Goal: Task Accomplishment & Management: Use online tool/utility

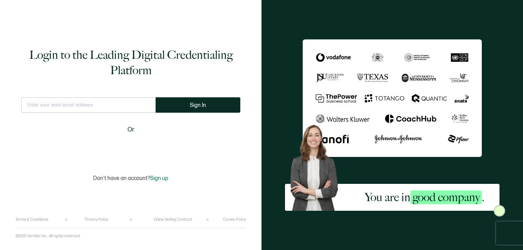
click at [74, 111] on input "text" at bounding box center [88, 104] width 134 height 15
type input "[EMAIL_ADDRESS][DOMAIN_NAME]"
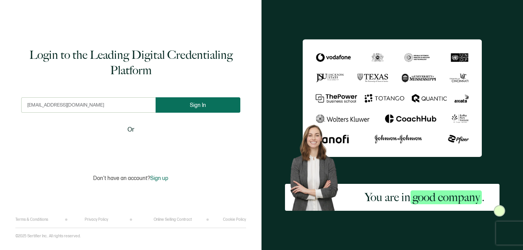
click at [199, 106] on span "Sign In" at bounding box center [198, 105] width 16 height 6
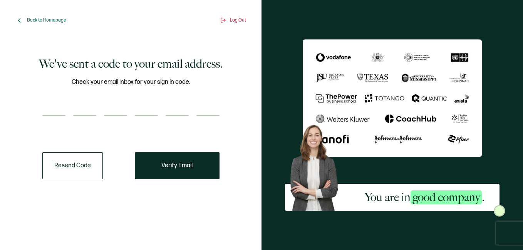
click at [61, 109] on input "number" at bounding box center [53, 108] width 23 height 15
paste input "5"
type input "5"
type input "7"
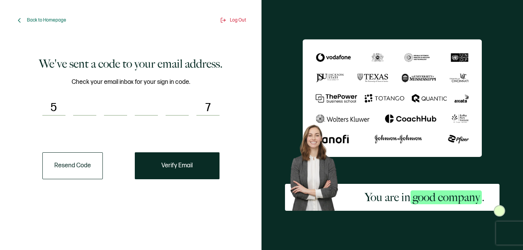
type input "0"
type input "7"
type input "9"
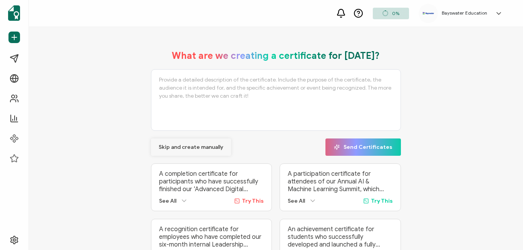
click at [159, 151] on button "Skip and create manually" at bounding box center [191, 147] width 80 height 17
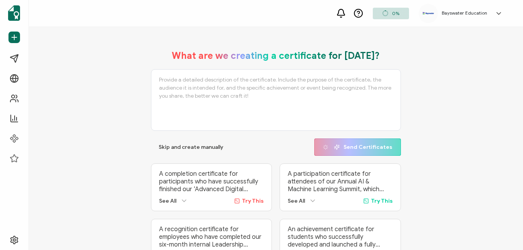
click at [163, 159] on div "What are we creating a certificate for [DATE]? Skip and create manually Send Ce…" at bounding box center [276, 158] width 250 height 217
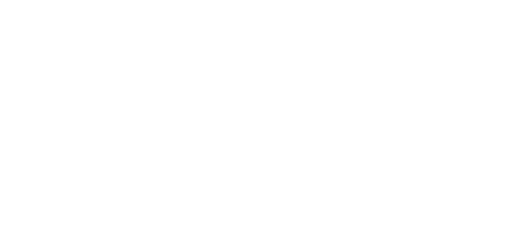
click at [196, 147] on div at bounding box center [261, 125] width 523 height 250
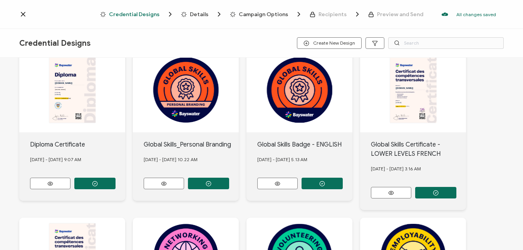
scroll to position [39, 0]
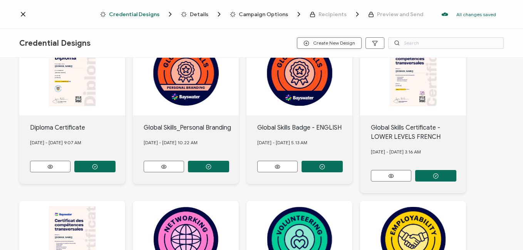
click at [338, 41] on span "Create New Design" at bounding box center [329, 43] width 52 height 6
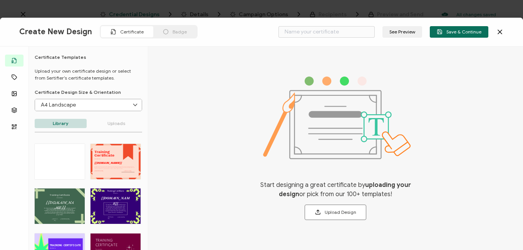
click at [509, 28] on div "Create New Design Certificate Badge See Preview Save & Continue" at bounding box center [261, 32] width 523 height 29
click at [496, 35] on icon at bounding box center [500, 32] width 8 height 8
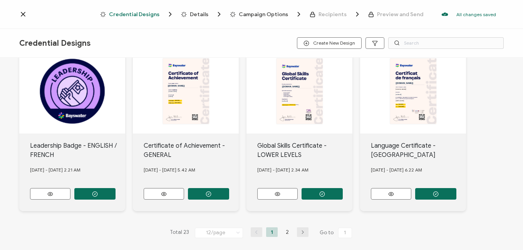
scroll to position [355, 0]
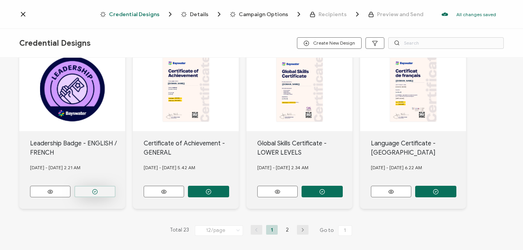
click at [91, 187] on button "button" at bounding box center [94, 192] width 41 height 12
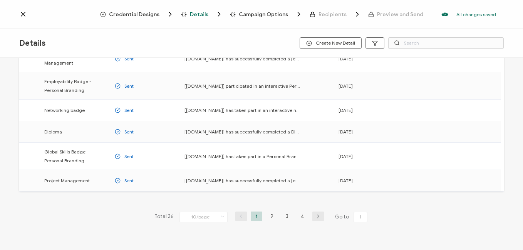
scroll to position [153, 0]
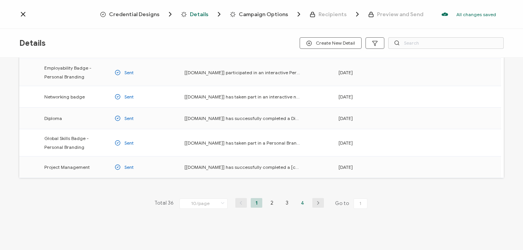
click at [298, 203] on li "4" at bounding box center [303, 203] width 12 height 10
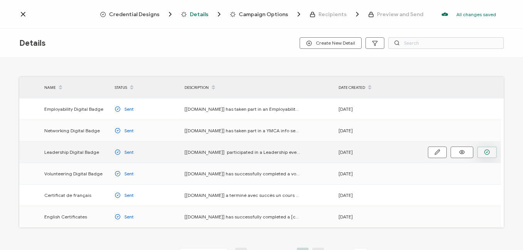
click at [484, 153] on button "button" at bounding box center [487, 153] width 20 height 12
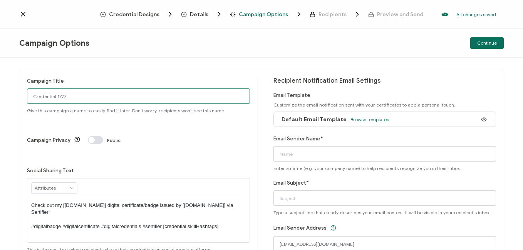
drag, startPoint x: 89, startPoint y: 98, endPoint x: -2, endPoint y: 95, distance: 90.9
click at [0, 95] on html "Credential Designs Details Campaign Options Recipients Preview and Send All cha…" at bounding box center [261, 125] width 523 height 250
type input "Bayswater Toronto Leadership [DATE]"
click at [362, 120] on span "Browse templates" at bounding box center [369, 120] width 39 height 6
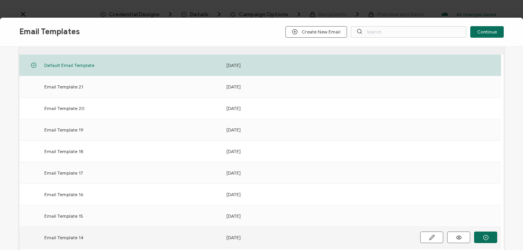
scroll to position [152, 0]
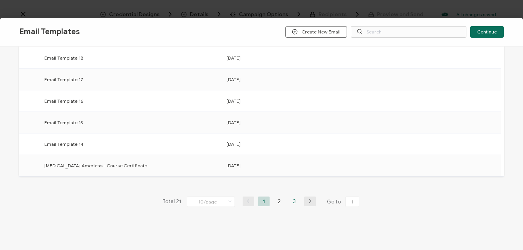
click at [296, 203] on li "3" at bounding box center [295, 202] width 12 height 10
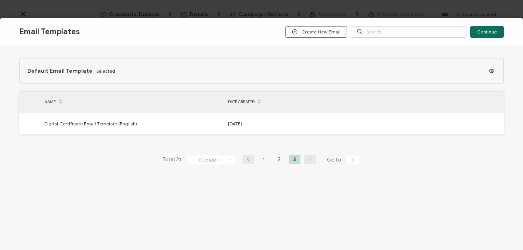
click at [277, 162] on li "2" at bounding box center [279, 160] width 12 height 10
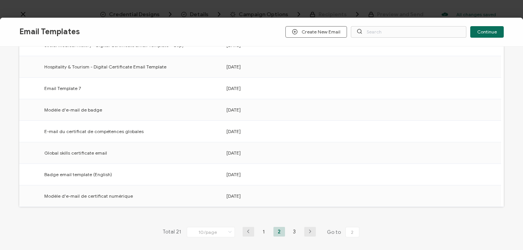
scroll to position [152, 0]
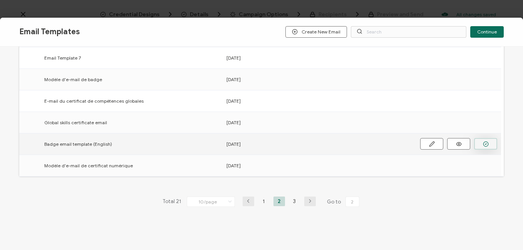
click at [478, 144] on button "button" at bounding box center [485, 144] width 23 height 12
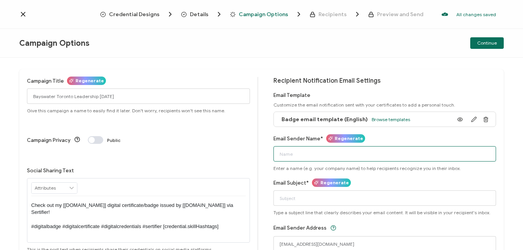
click at [317, 157] on input "Email Sender Name*" at bounding box center [384, 153] width 223 height 15
type input "Bayswater [GEOGRAPHIC_DATA]"
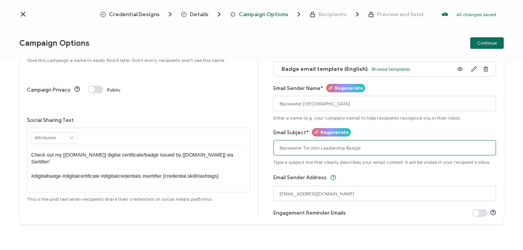
scroll to position [52, 0]
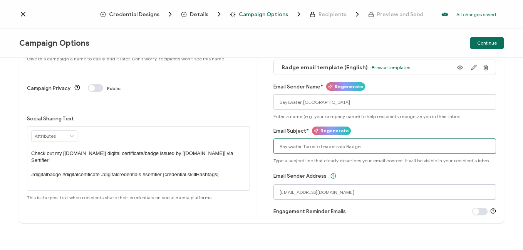
type input "Bayswater Toronto Leadership Badge"
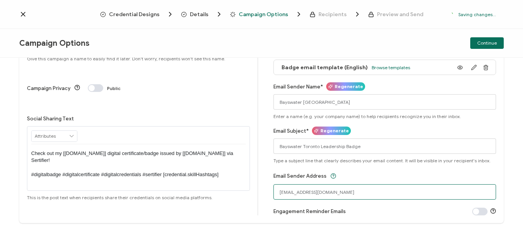
drag, startPoint x: 375, startPoint y: 191, endPoint x: 68, endPoint y: 193, distance: 307.3
click at [68, 193] on div "Campaign Title Regenerate Bayswater Toronto Leadership [DATE] Give this campaig…" at bounding box center [261, 120] width 484 height 206
type input "[EMAIL_ADDRESS][DOMAIN_NAME]"
click at [480, 48] on button "Continue" at bounding box center [487, 43] width 34 height 12
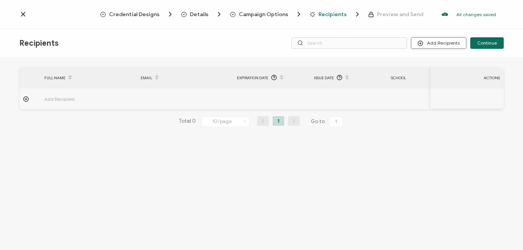
click at [429, 46] on button "Add Recipients" at bounding box center [438, 43] width 55 height 12
click at [433, 63] on span "Upload Recipients" at bounding box center [448, 64] width 39 height 6
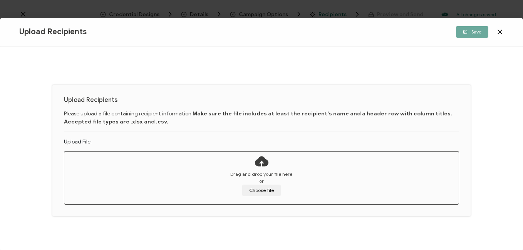
click at [259, 174] on span "Drag and drop your file here" at bounding box center [261, 174] width 62 height 7
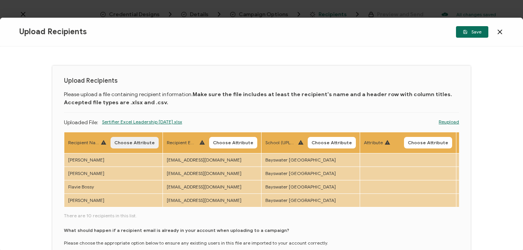
click at [127, 141] on span "Choose Attribute" at bounding box center [134, 143] width 40 height 5
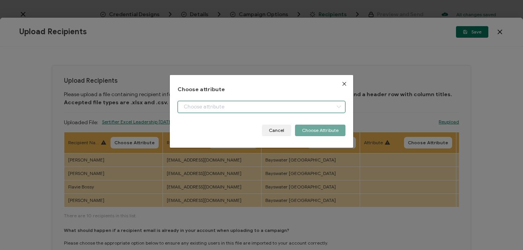
click at [259, 106] on input "dialog" at bounding box center [262, 107] width 168 height 12
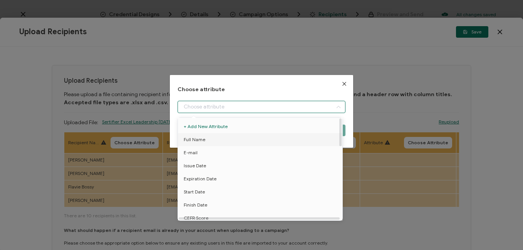
click at [204, 141] on span "Full Name" at bounding box center [195, 139] width 22 height 13
type input "Full Name"
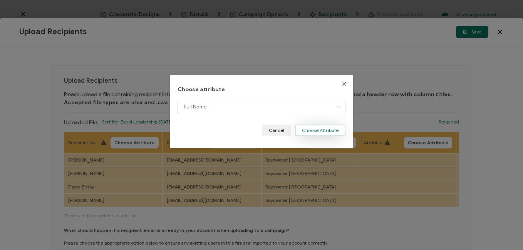
click at [316, 131] on button "Choose Attribute" at bounding box center [320, 131] width 50 height 12
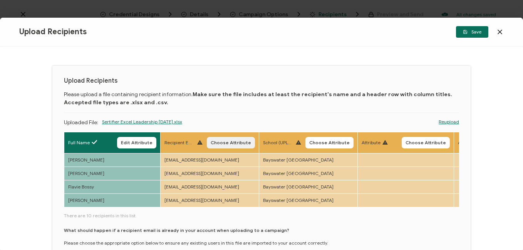
click at [222, 141] on span "Choose Attribute" at bounding box center [231, 143] width 40 height 5
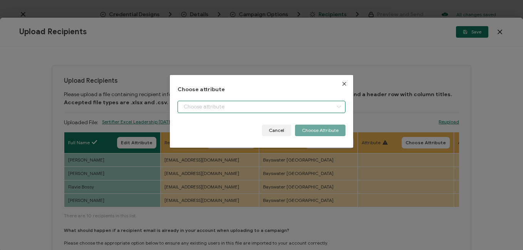
click at [233, 111] on input "dialog" at bounding box center [262, 107] width 168 height 12
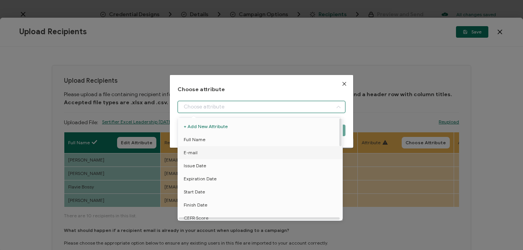
click at [209, 156] on li "E-mail" at bounding box center [261, 152] width 171 height 13
type input "E-mail"
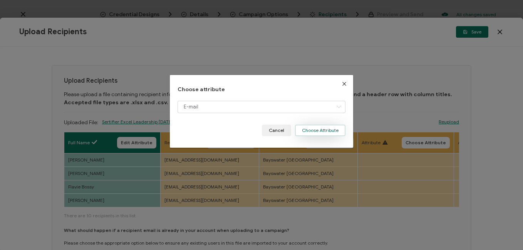
click at [323, 132] on button "Choose Attribute" at bounding box center [320, 131] width 50 height 12
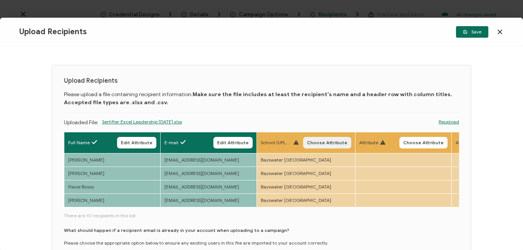
click at [322, 141] on span "Choose Attribute" at bounding box center [327, 143] width 40 height 5
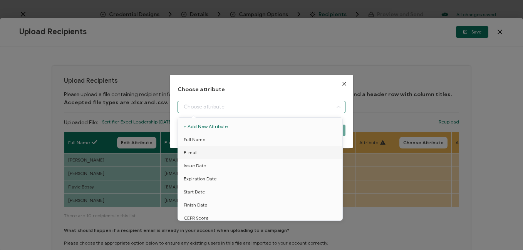
click at [280, 106] on input "dialog" at bounding box center [262, 107] width 168 height 12
click at [195, 204] on span "School" at bounding box center [191, 205] width 14 height 13
type input "School"
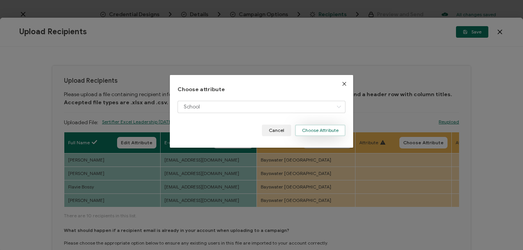
click at [316, 134] on button "Choose Attribute" at bounding box center [320, 131] width 50 height 12
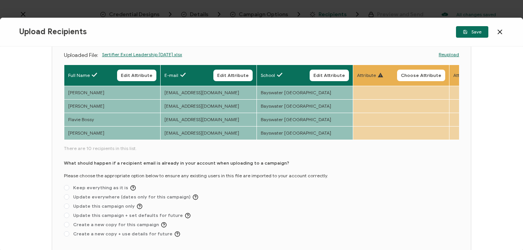
scroll to position [77, 0]
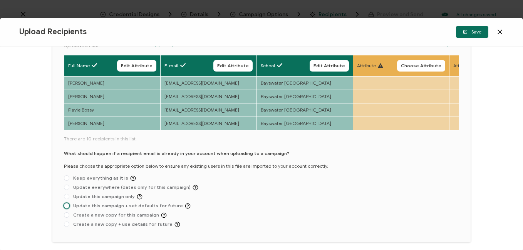
click at [127, 209] on span "Update this campaign + set defaults for future" at bounding box center [129, 206] width 121 height 6
click at [69, 209] on input "Update this campaign + set defaults for future" at bounding box center [66, 206] width 5 height 6
radio input "true"
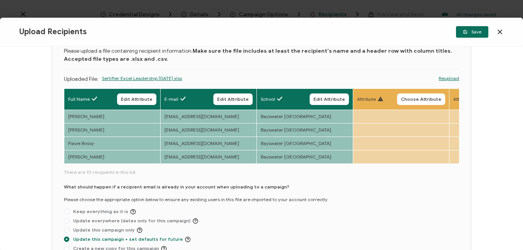
scroll to position [39, 0]
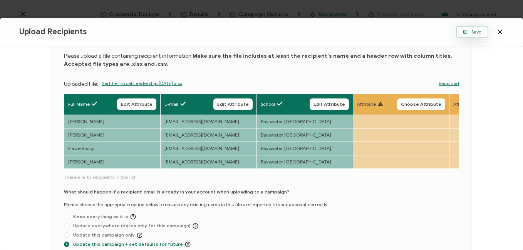
click at [474, 34] on span "Save" at bounding box center [472, 32] width 18 height 5
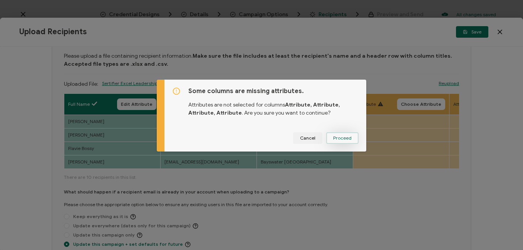
click at [337, 137] on span "Proceed" at bounding box center [342, 138] width 18 height 5
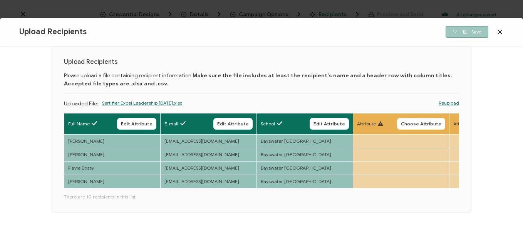
scroll to position [21, 0]
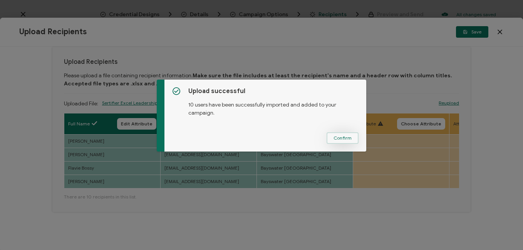
click at [337, 139] on span "Confirm" at bounding box center [342, 138] width 18 height 5
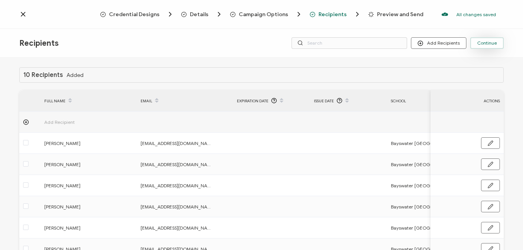
click at [493, 45] on span "Continue" at bounding box center [487, 43] width 20 height 5
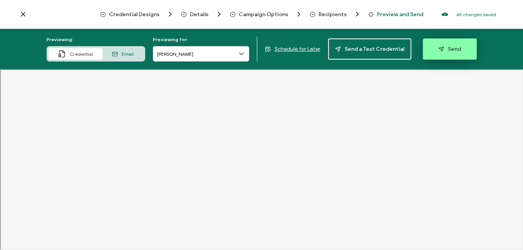
click at [448, 50] on span "Send" at bounding box center [449, 49] width 23 height 6
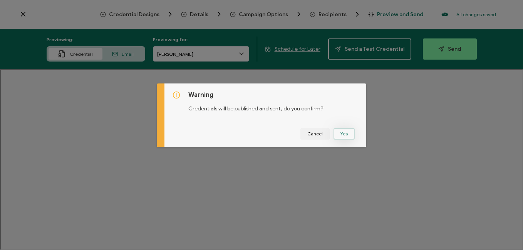
click at [347, 132] on button "Yes" at bounding box center [343, 134] width 21 height 12
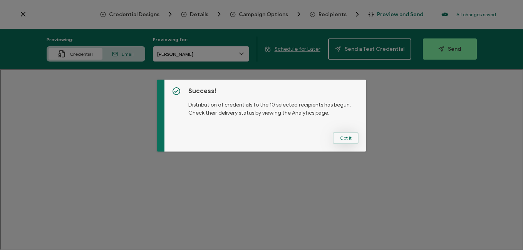
click at [339, 133] on button "Got It" at bounding box center [346, 138] width 26 height 12
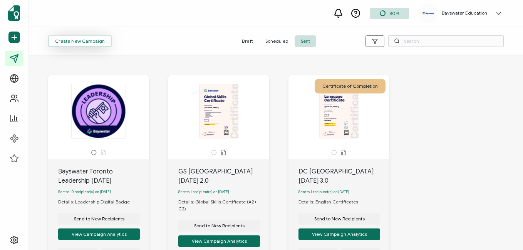
click at [85, 40] on span "Create New Campaign" at bounding box center [80, 41] width 50 height 5
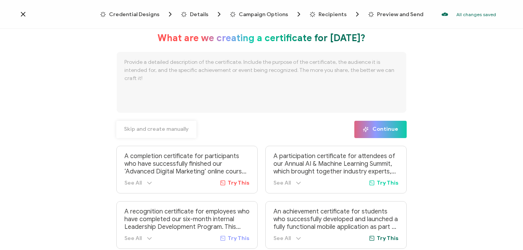
click at [170, 132] on span "Skip and create manually" at bounding box center [156, 129] width 65 height 5
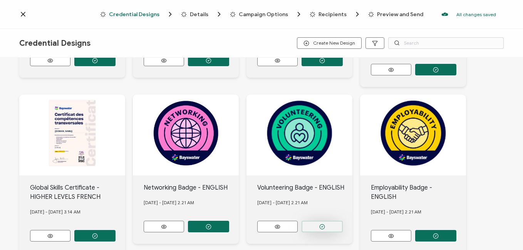
scroll to position [154, 0]
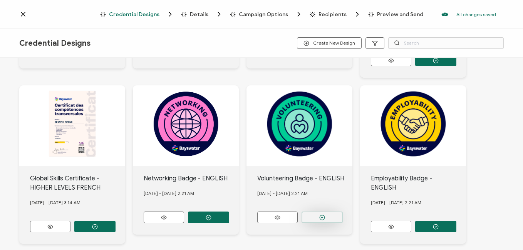
click at [323, 215] on icon "button" at bounding box center [322, 218] width 6 height 6
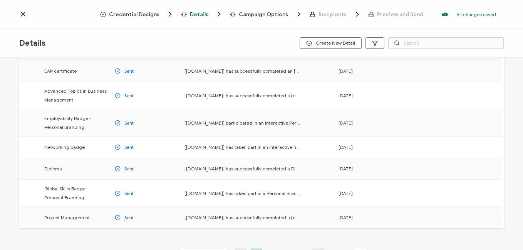
scroll to position [153, 0]
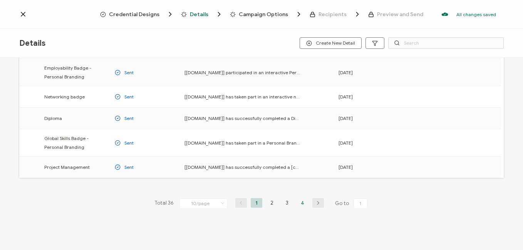
click at [298, 204] on li "4" at bounding box center [303, 203] width 12 height 10
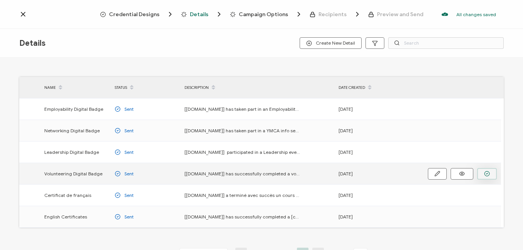
click at [486, 171] on circle "button" at bounding box center [486, 173] width 5 height 5
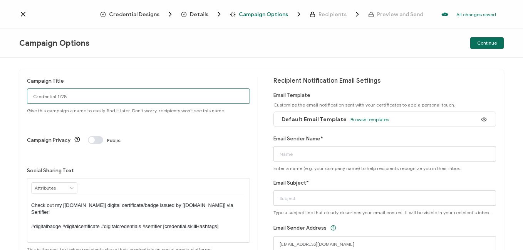
drag, startPoint x: 120, startPoint y: 100, endPoint x: -2, endPoint y: 87, distance: 122.0
click at [0, 87] on html "Credential Designs Details Campaign Options Recipients Preview and Send All cha…" at bounding box center [261, 125] width 523 height 250
type input "Bayswater Toronto Volunteer [DATE]"
click at [376, 119] on span "Browse templates" at bounding box center [369, 120] width 39 height 6
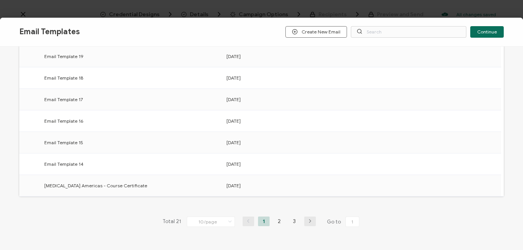
scroll to position [152, 0]
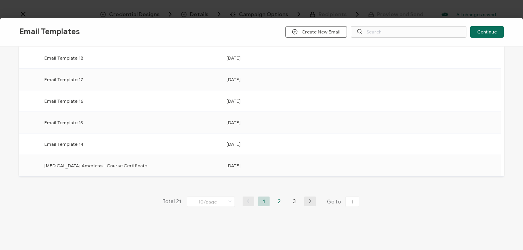
click at [278, 201] on li "2" at bounding box center [279, 202] width 12 height 10
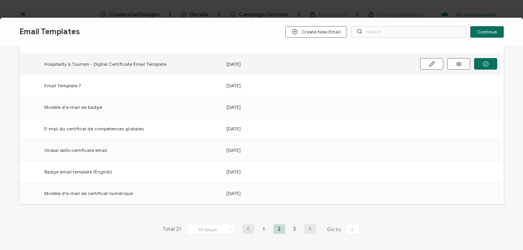
scroll to position [114, 0]
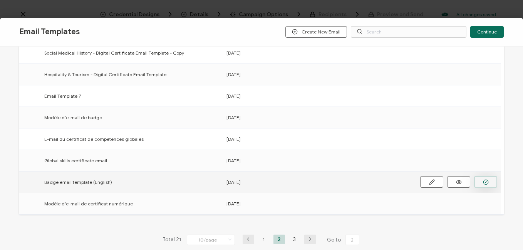
click at [481, 179] on button "button" at bounding box center [485, 182] width 23 height 12
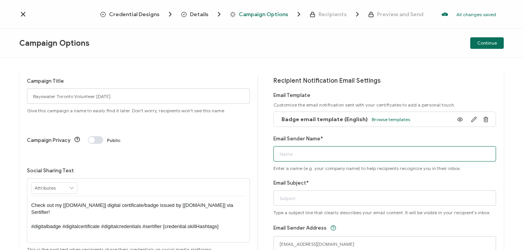
click at [328, 155] on input "Email Sender Name*" at bounding box center [384, 153] width 223 height 15
type input "Bayswater [GEOGRAPHIC_DATA]"
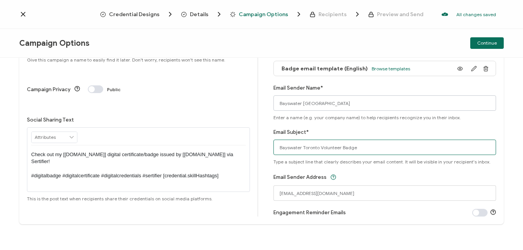
scroll to position [52, 0]
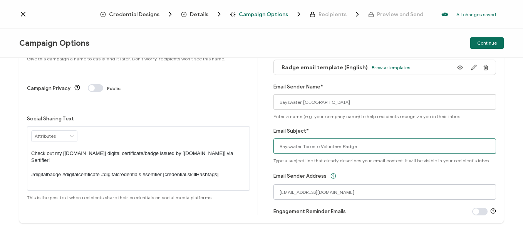
type input "Bayswater Toronto Volunteer Badge"
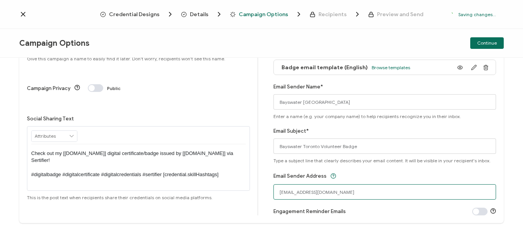
drag, startPoint x: 370, startPoint y: 193, endPoint x: 94, endPoint y: 197, distance: 275.4
click at [94, 197] on div "Campaign Title Bayswater Toronto Volunteer [DATE] Give this campaign a name to …" at bounding box center [261, 120] width 484 height 206
type input "[EMAIL_ADDRESS][DOMAIN_NAME]"
click at [498, 49] on div "Campaign Options Continue" at bounding box center [261, 43] width 523 height 29
click at [495, 44] on span "Continue" at bounding box center [487, 43] width 20 height 5
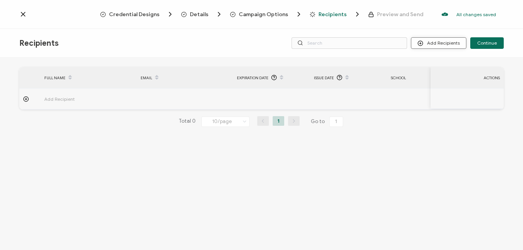
click at [441, 41] on button "Add Recipients" at bounding box center [438, 43] width 55 height 12
click at [441, 64] on span "Upload Recipients" at bounding box center [448, 64] width 39 height 6
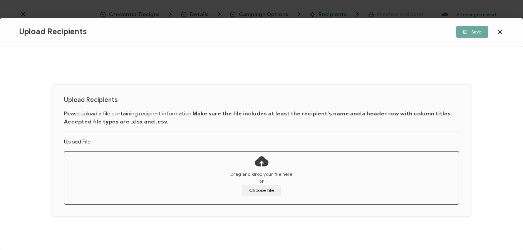
click at [270, 168] on div "Drag and drop your file here or Choose file" at bounding box center [261, 177] width 394 height 50
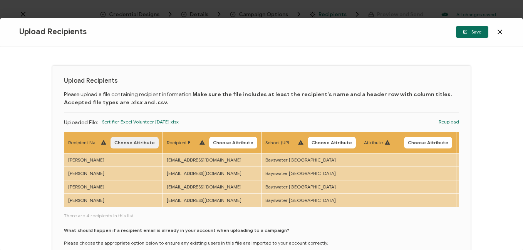
click at [125, 145] on span "Choose Attribute" at bounding box center [134, 143] width 40 height 5
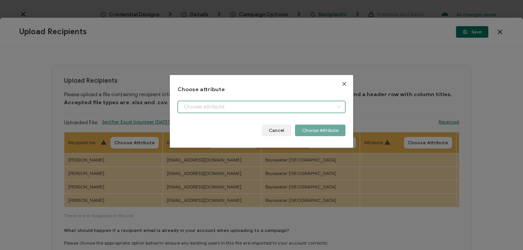
click at [199, 107] on input "dialog" at bounding box center [262, 107] width 168 height 12
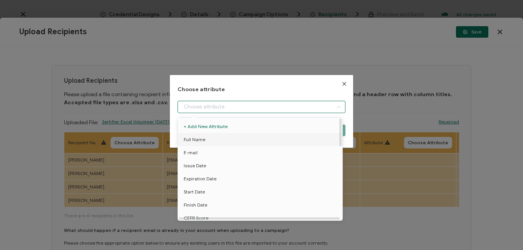
click at [206, 141] on li "Full Name" at bounding box center [261, 139] width 171 height 13
type input "Full Name"
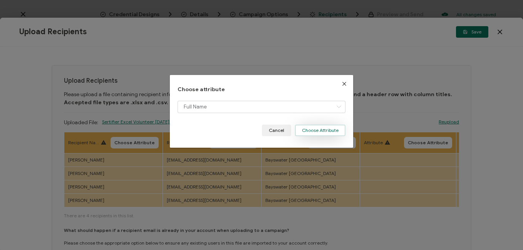
click at [312, 132] on button "Choose Attribute" at bounding box center [320, 131] width 50 height 12
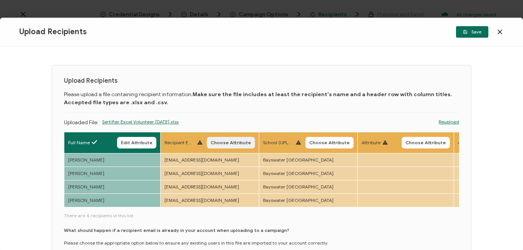
click at [237, 142] on span "Choose Attribute" at bounding box center [231, 143] width 40 height 5
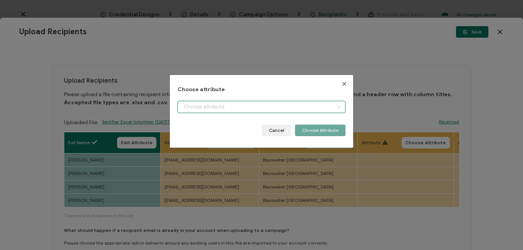
click at [230, 109] on input "dialog" at bounding box center [262, 107] width 168 height 12
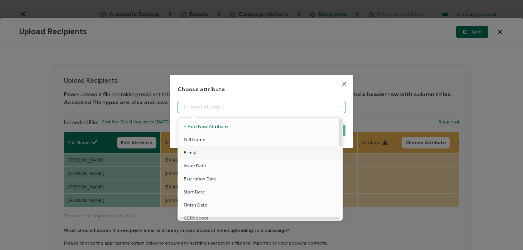
click at [188, 151] on span "E-mail" at bounding box center [191, 152] width 14 height 13
type input "E-mail"
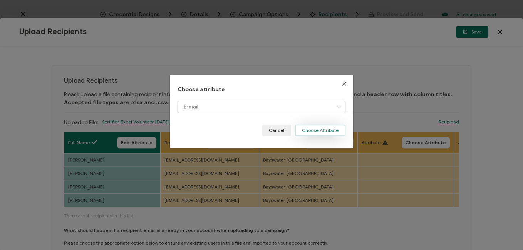
click at [310, 132] on button "Choose Attribute" at bounding box center [320, 131] width 50 height 12
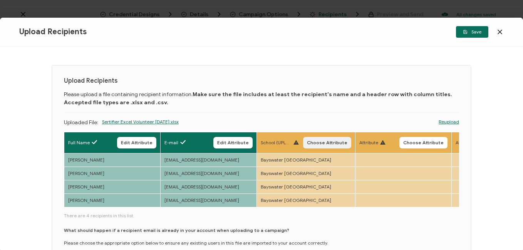
click at [337, 144] on span "Choose Attribute" at bounding box center [327, 143] width 40 height 5
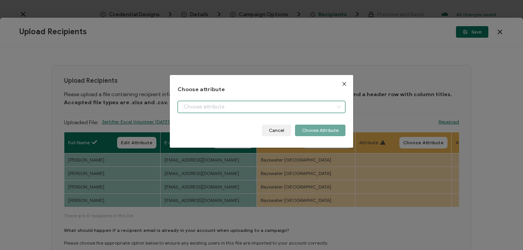
click at [242, 109] on input "dialog" at bounding box center [262, 107] width 168 height 12
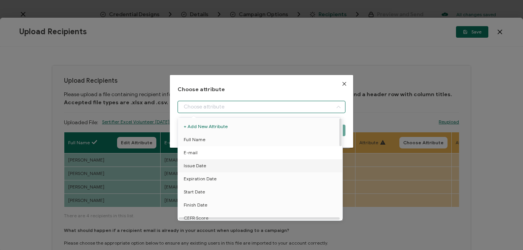
click at [199, 152] on li "E-mail" at bounding box center [261, 152] width 171 height 13
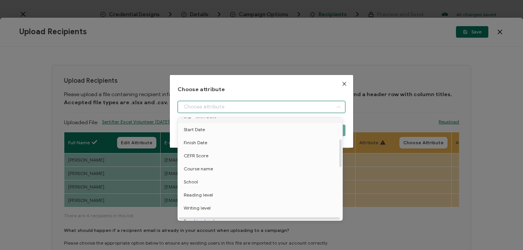
scroll to position [77, 0]
click at [212, 166] on li "School" at bounding box center [261, 167] width 171 height 13
type input "School"
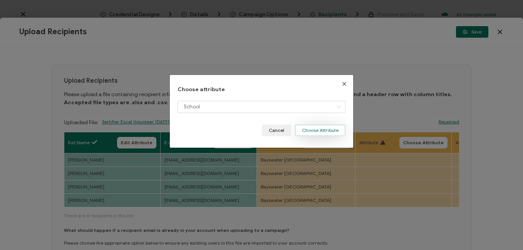
click at [322, 130] on button "Choose Attribute" at bounding box center [320, 131] width 50 height 12
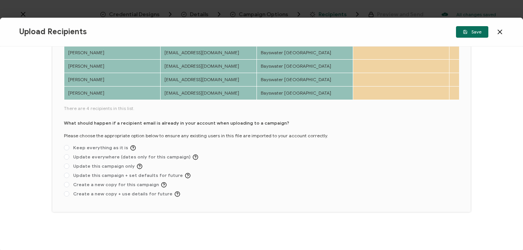
scroll to position [109, 0]
click at [111, 178] on span "Update this campaign + set defaults for future" at bounding box center [129, 176] width 121 height 6
click at [69, 178] on input "Update this campaign + set defaults for future" at bounding box center [66, 176] width 5 height 6
radio input "true"
click at [107, 168] on span "Update this campaign only" at bounding box center [105, 167] width 73 height 6
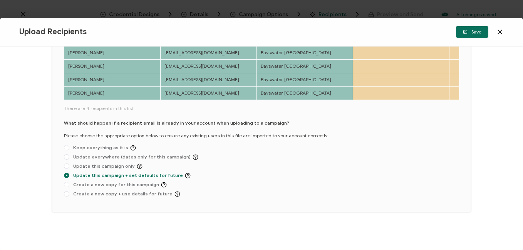
click at [69, 168] on input "Update this campaign only" at bounding box center [66, 167] width 5 height 6
radio input "true"
radio input "false"
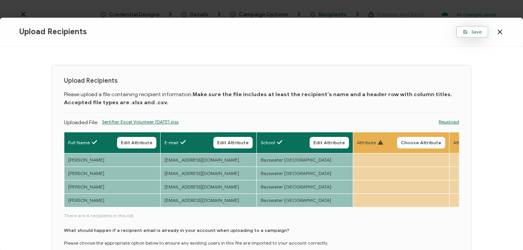
click at [469, 33] on span "Save" at bounding box center [472, 32] width 18 height 5
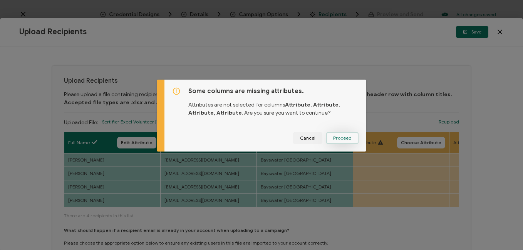
click at [341, 138] on span "Proceed" at bounding box center [342, 138] width 18 height 5
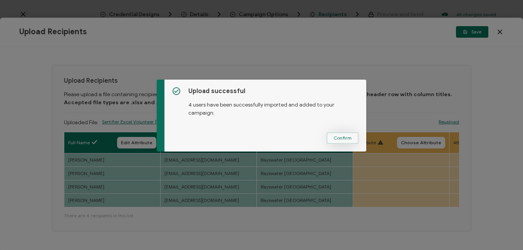
click at [342, 140] on span "Confirm" at bounding box center [342, 138] width 18 height 5
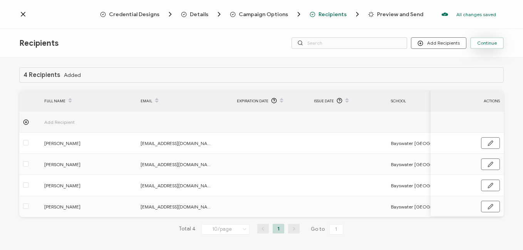
click at [492, 45] on span "Continue" at bounding box center [487, 43] width 20 height 5
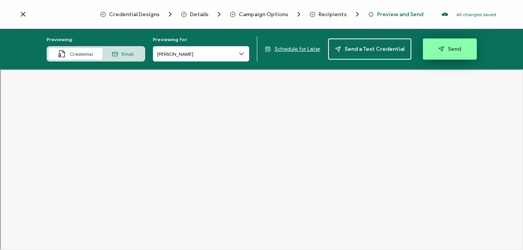
click at [446, 45] on button "Send" at bounding box center [450, 49] width 54 height 21
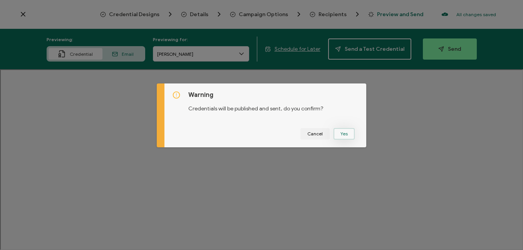
click at [343, 136] on button "Yes" at bounding box center [343, 134] width 21 height 12
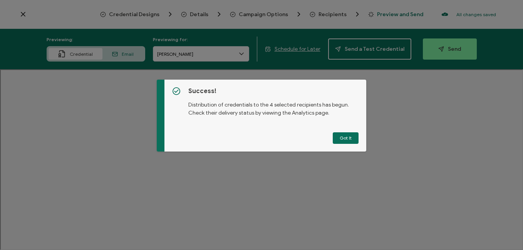
click at [343, 136] on button "Got It" at bounding box center [346, 138] width 26 height 12
